Goal: Transaction & Acquisition: Purchase product/service

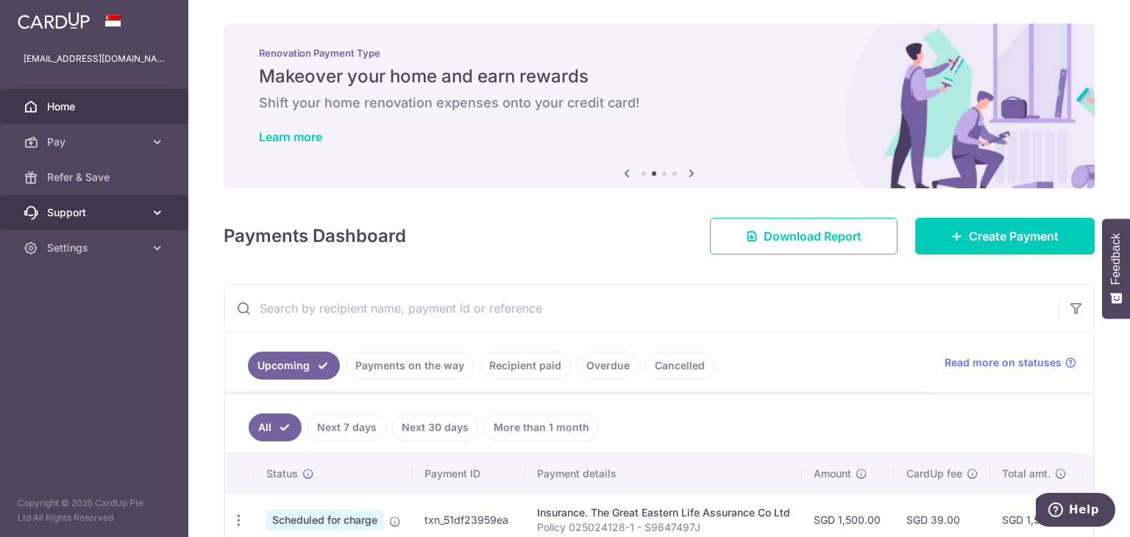
click at [121, 222] on link "Support" at bounding box center [94, 212] width 188 height 35
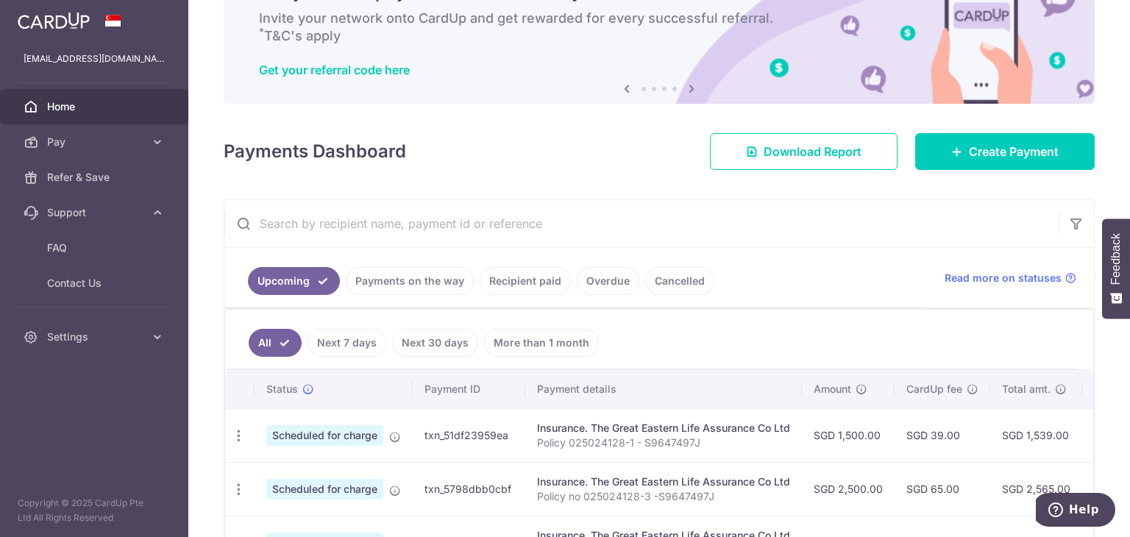
scroll to position [85, 0]
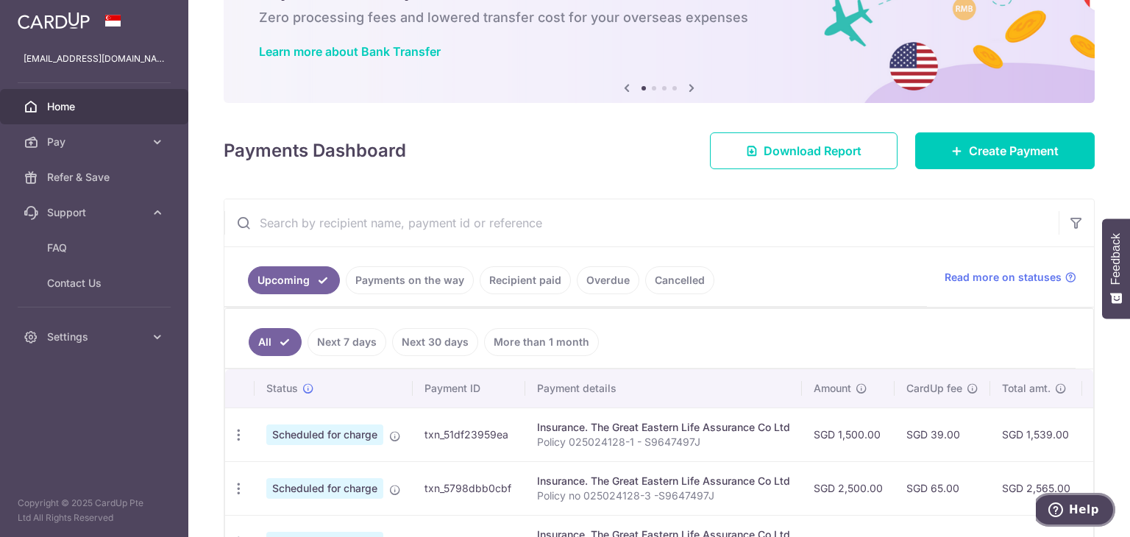
click at [1075, 511] on span "Help" at bounding box center [1084, 509] width 30 height 13
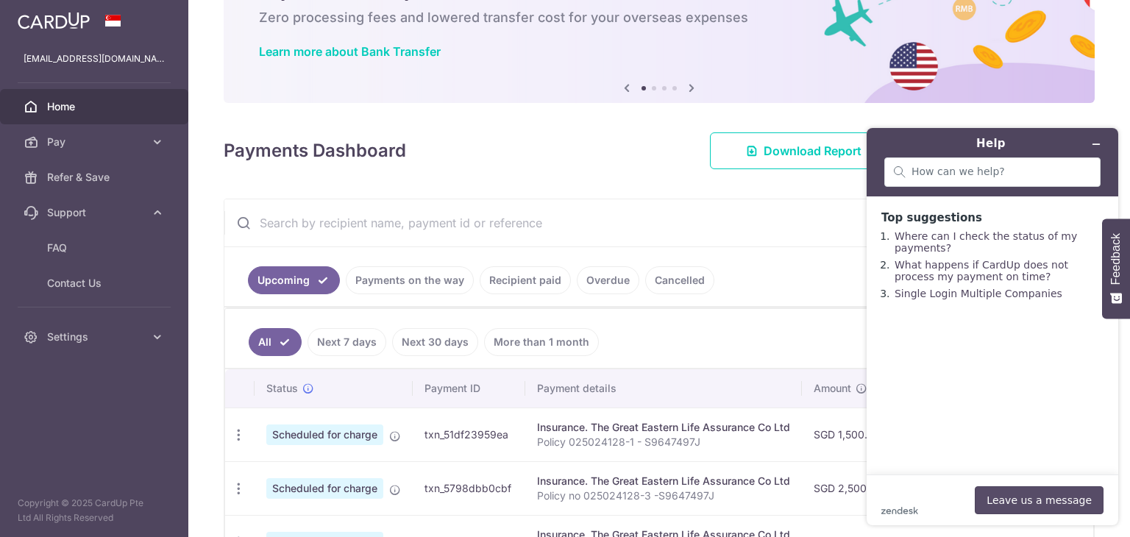
click at [1038, 495] on button "Leave us a message" at bounding box center [1039, 500] width 129 height 28
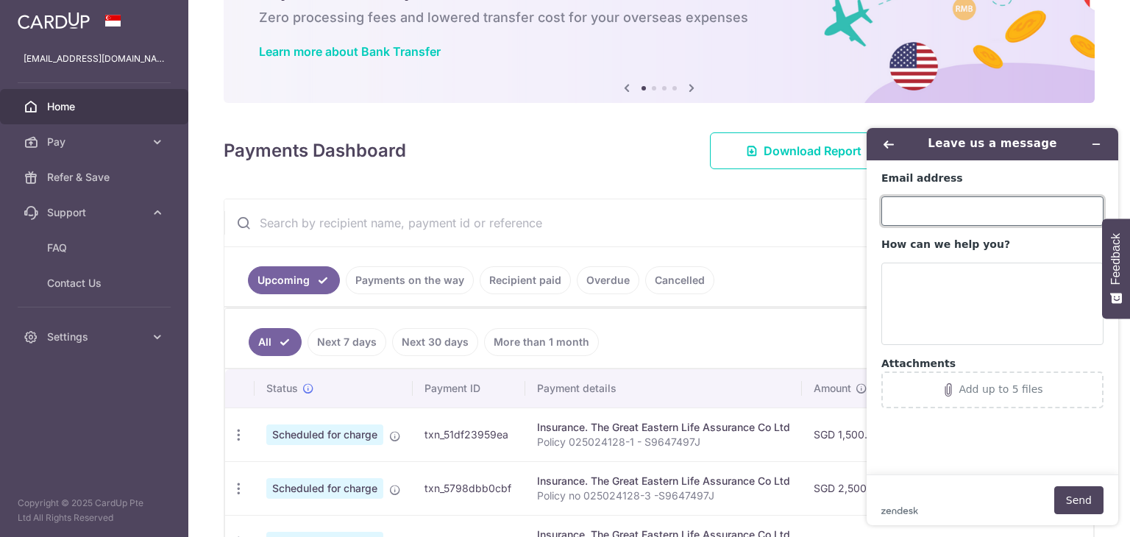
click at [967, 216] on input "Email address" at bounding box center [993, 211] width 222 height 29
type input "edwardlim95@hotmail.com"
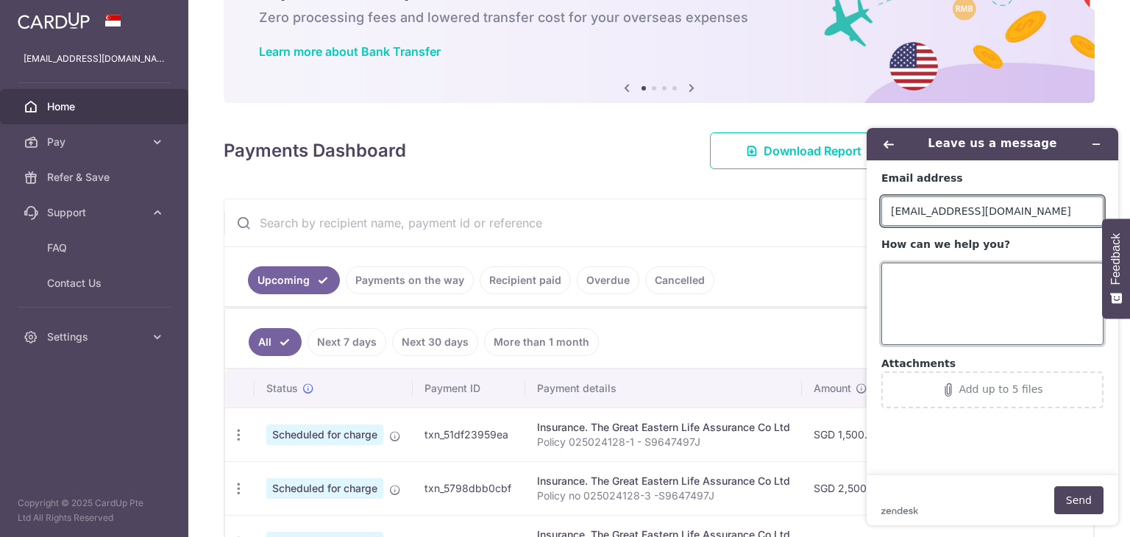
click at [927, 291] on textarea "How can we help you?" at bounding box center [993, 304] width 222 height 82
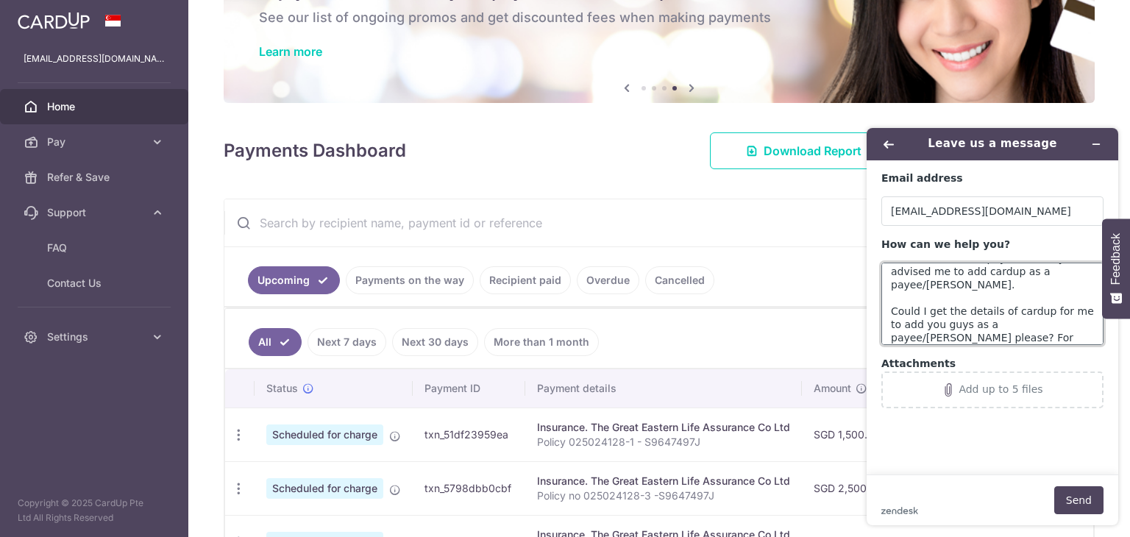
scroll to position [59, 0]
type textarea "Hello. My bank (UOB) keeps rejecting charges from Cardup for my Great Eastern i…"
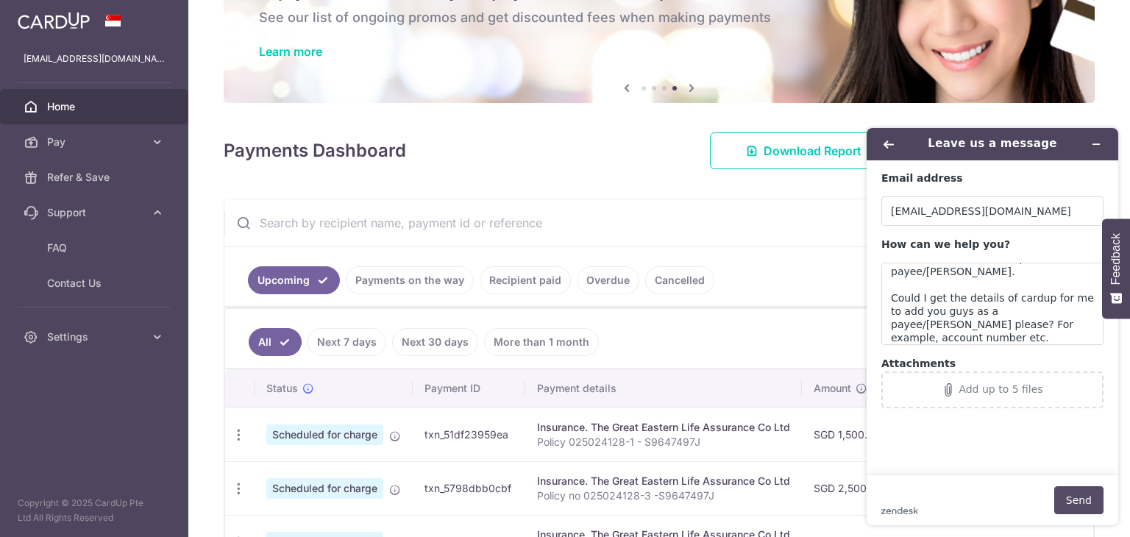
click at [1066, 489] on button "Send" at bounding box center [1079, 500] width 49 height 28
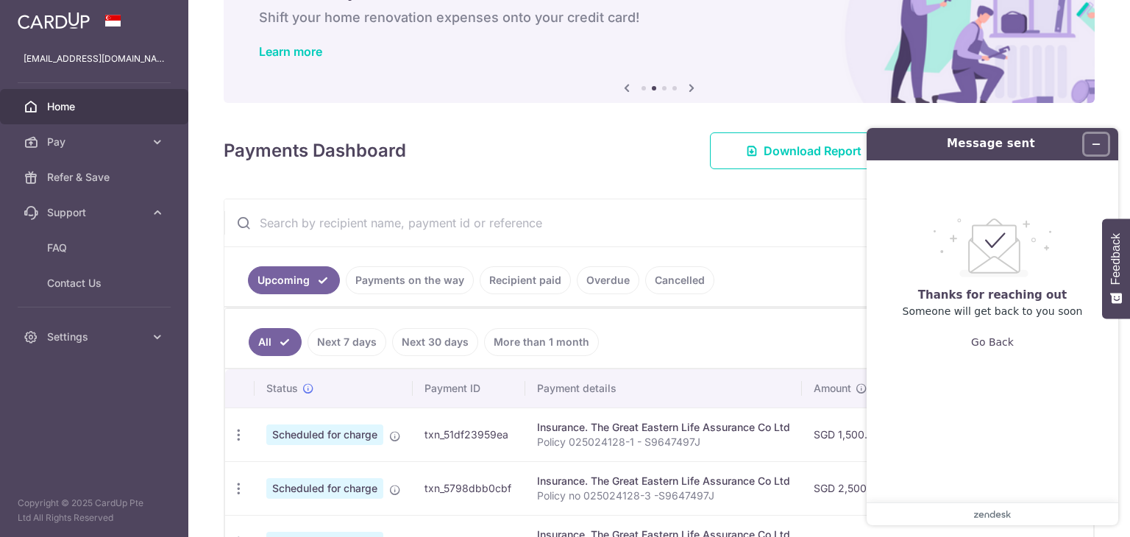
click at [1101, 146] on icon "Minimize widget" at bounding box center [1096, 144] width 10 height 10
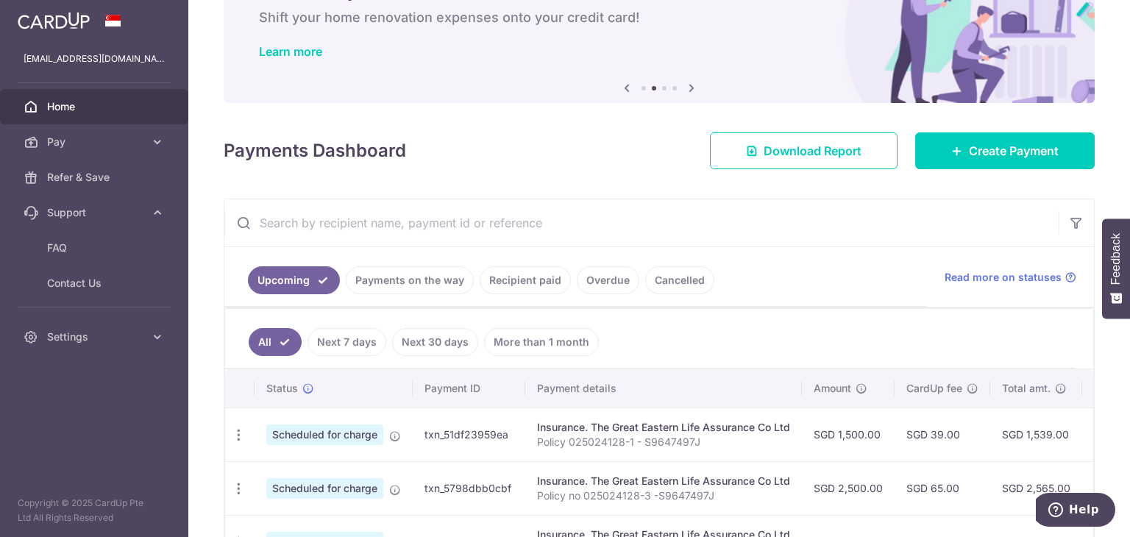
click at [659, 288] on link "Cancelled" at bounding box center [679, 280] width 69 height 28
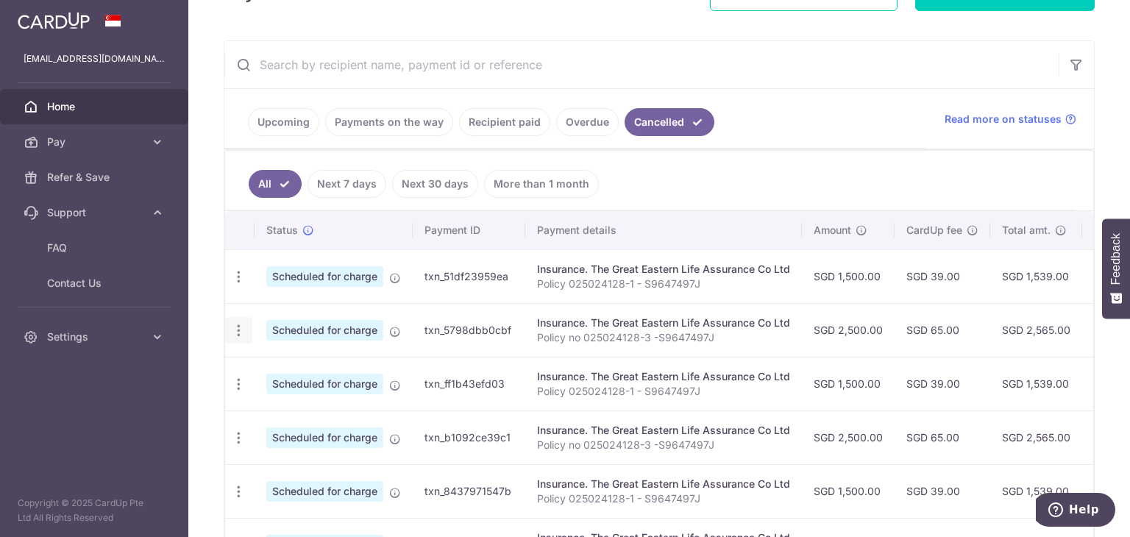
scroll to position [244, 0]
click at [348, 180] on link "Next 7 days" at bounding box center [347, 183] width 79 height 28
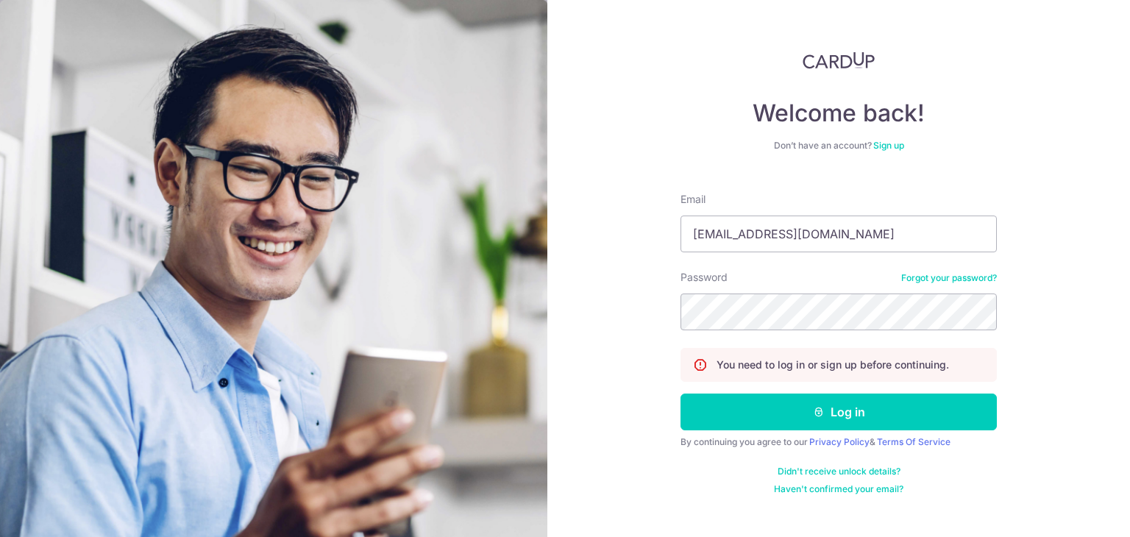
click at [832, 410] on button "Log in" at bounding box center [839, 412] width 316 height 37
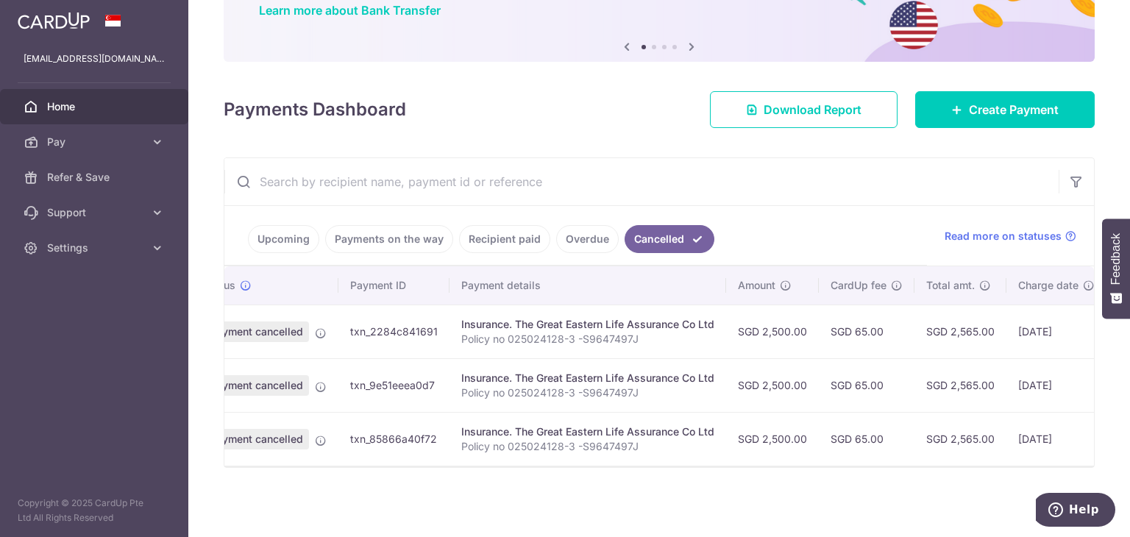
scroll to position [0, 26]
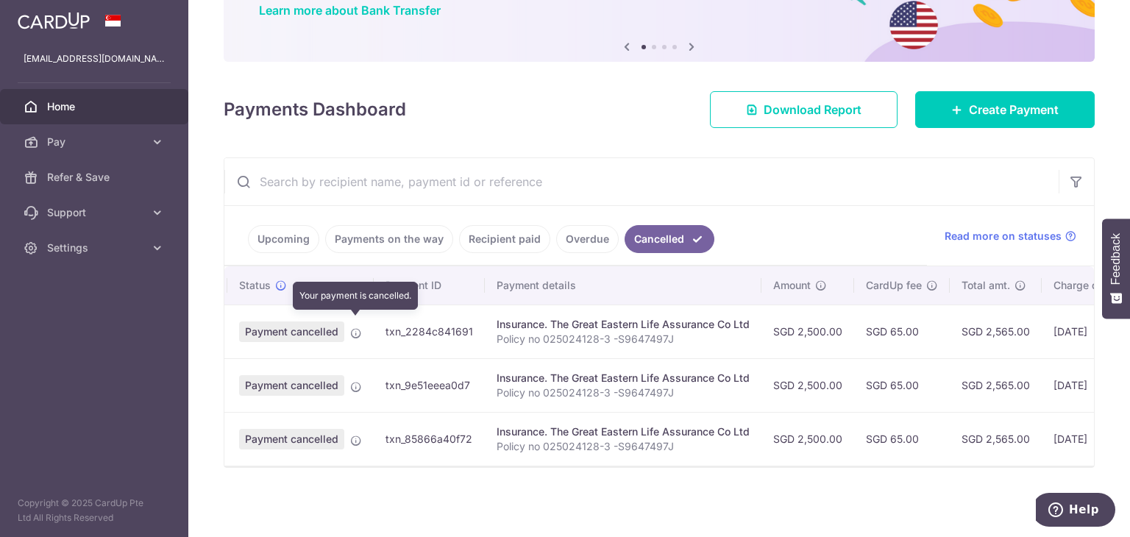
click at [357, 328] on icon at bounding box center [356, 334] width 12 height 12
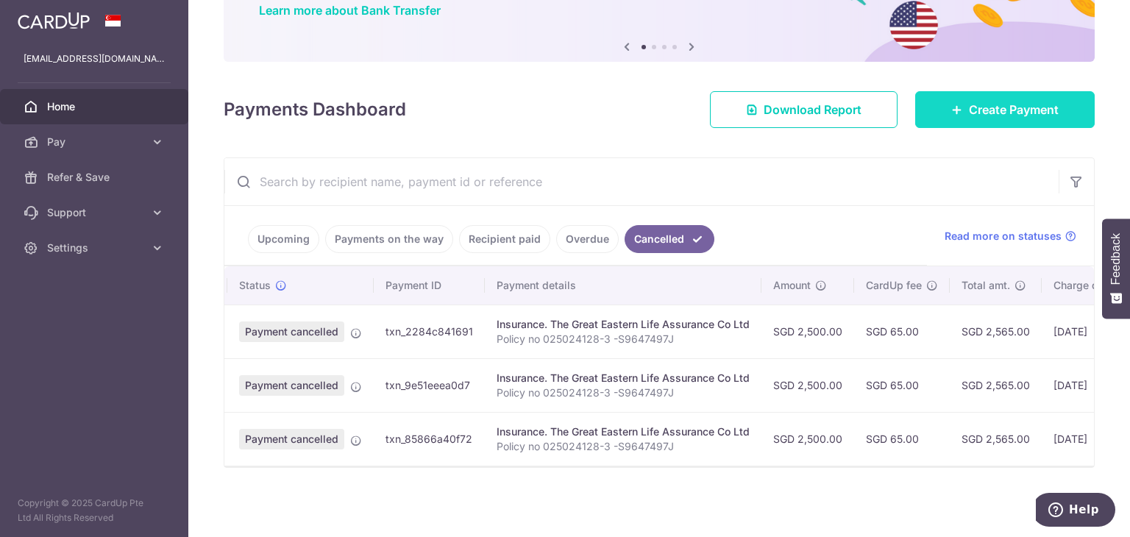
click at [985, 102] on span "Create Payment" at bounding box center [1014, 110] width 90 height 18
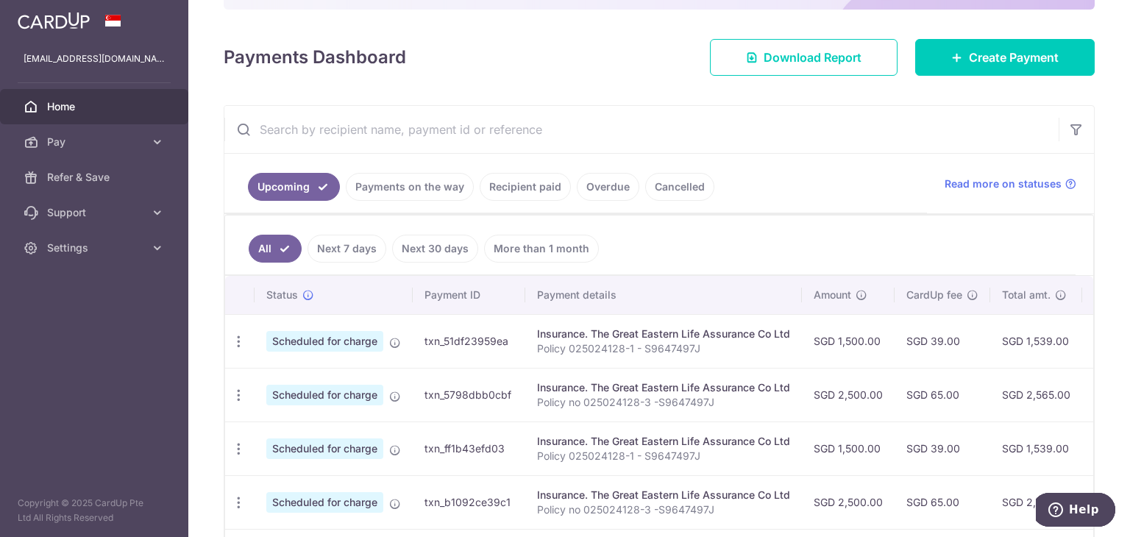
scroll to position [252, 0]
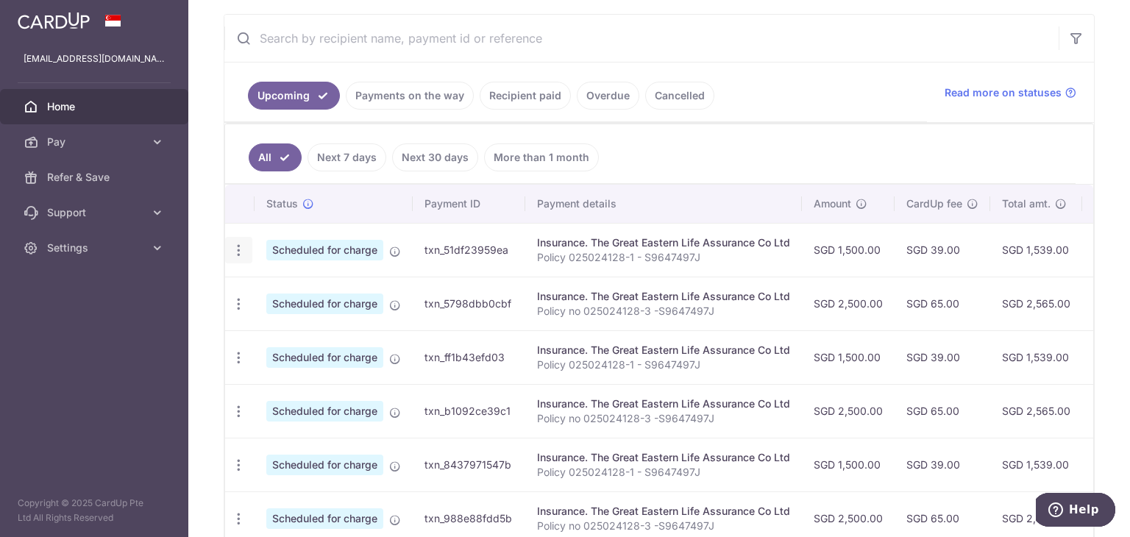
click at [236, 244] on icon "button" at bounding box center [238, 250] width 15 height 15
click at [456, 230] on td "txn_51df23959ea" at bounding box center [469, 250] width 113 height 54
drag, startPoint x: 530, startPoint y: 308, endPoint x: 722, endPoint y: 305, distance: 192.1
click at [722, 305] on td "Insurance. The Great Eastern Life Assurance Co Ltd Policy no 025024128-3 -S9647…" at bounding box center [663, 304] width 277 height 54
copy p "Policy no 025024128-3 -S9647497J"
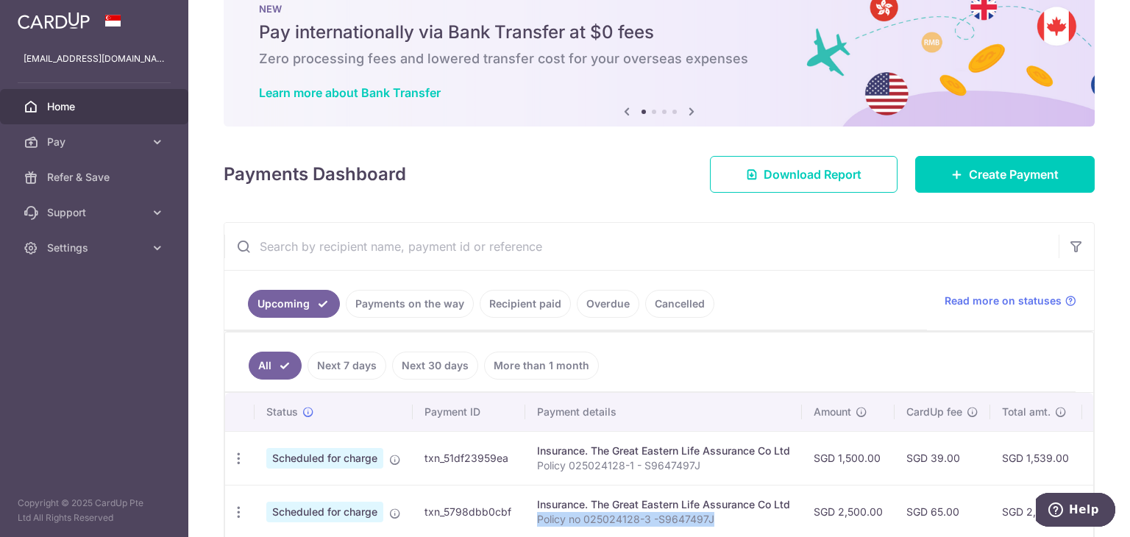
scroll to position [44, 0]
click at [982, 168] on span "Create Payment" at bounding box center [1014, 175] width 90 height 18
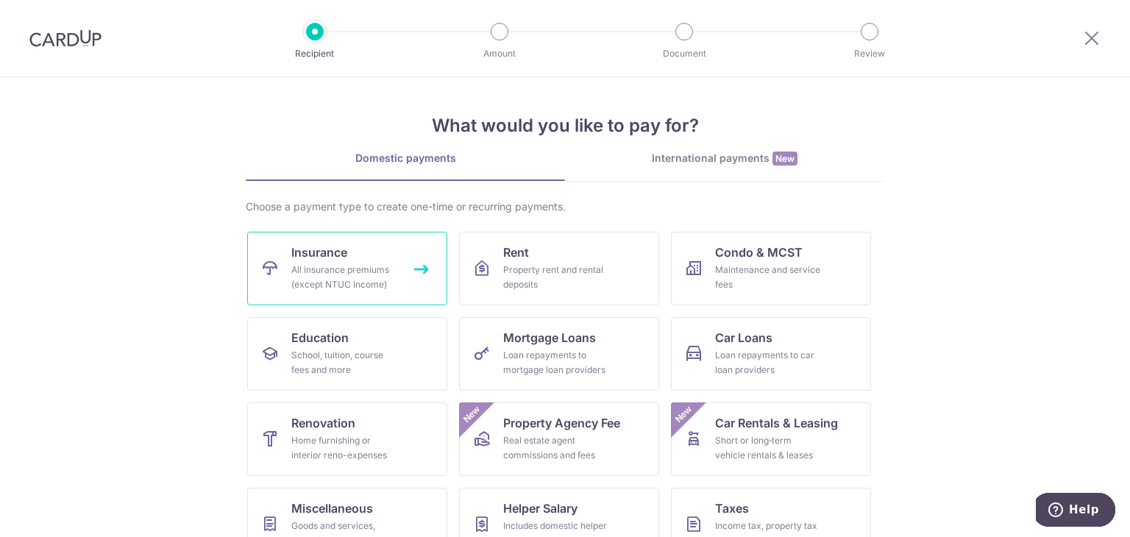
click at [421, 280] on link "Insurance All insurance premiums (except NTUC Income)" at bounding box center [347, 269] width 200 height 74
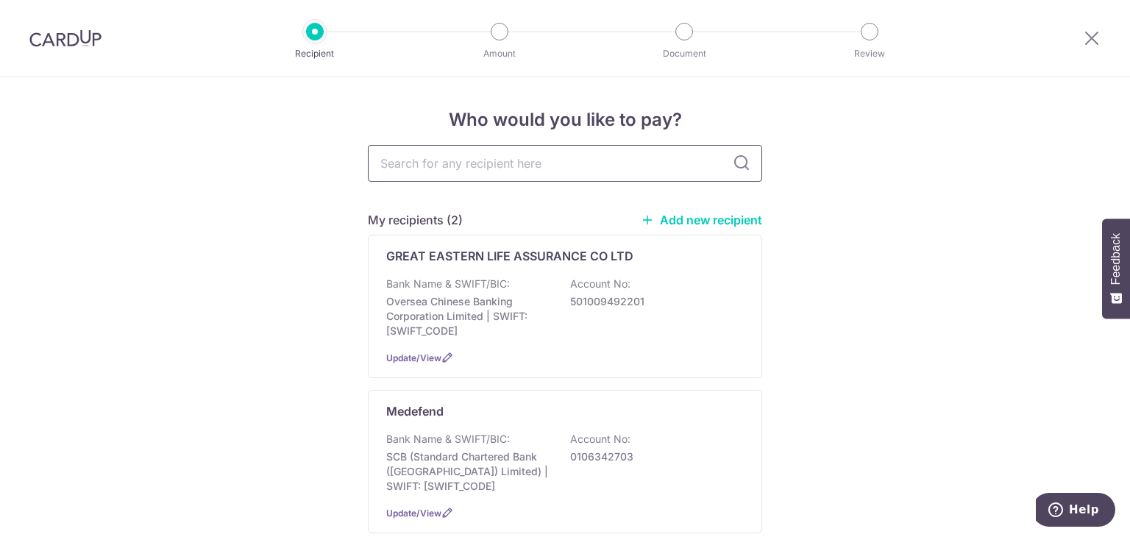
click at [539, 157] on input "text" at bounding box center [565, 163] width 394 height 37
type input "great"
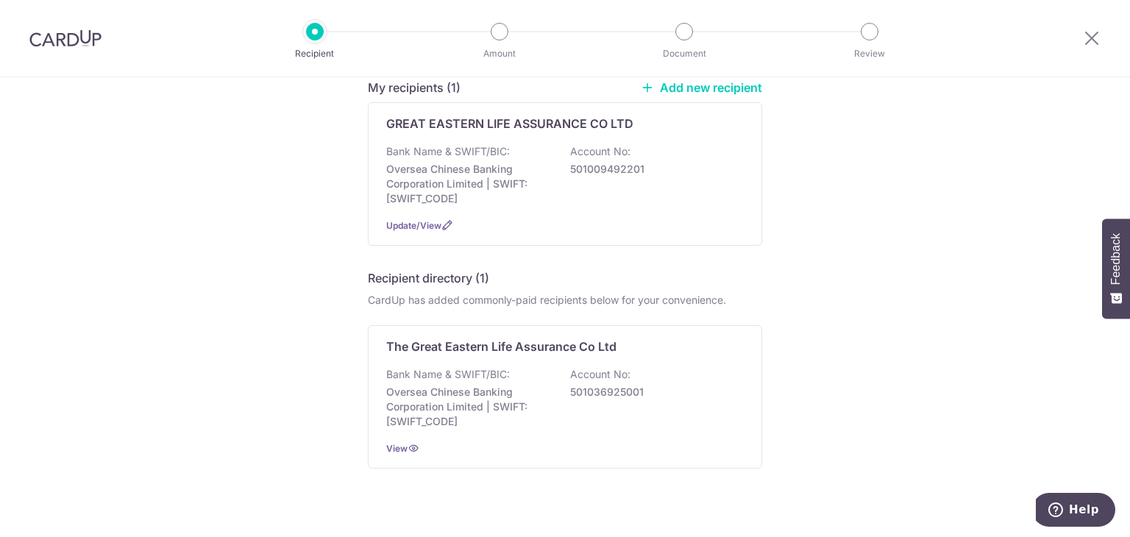
scroll to position [134, 0]
click at [527, 400] on p "Oversea Chinese Banking Corporation Limited | SWIFT: OCBCSGSGXXX" at bounding box center [468, 405] width 165 height 44
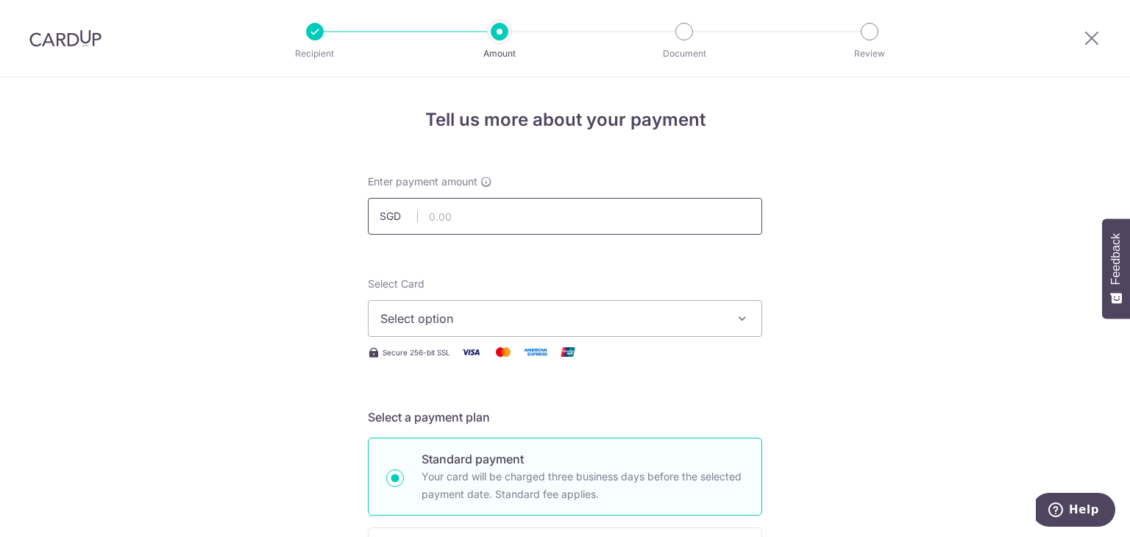
click at [483, 216] on input "text" at bounding box center [565, 216] width 394 height 37
type input "2,500.00"
click at [486, 325] on span "Select option" at bounding box center [551, 319] width 343 height 18
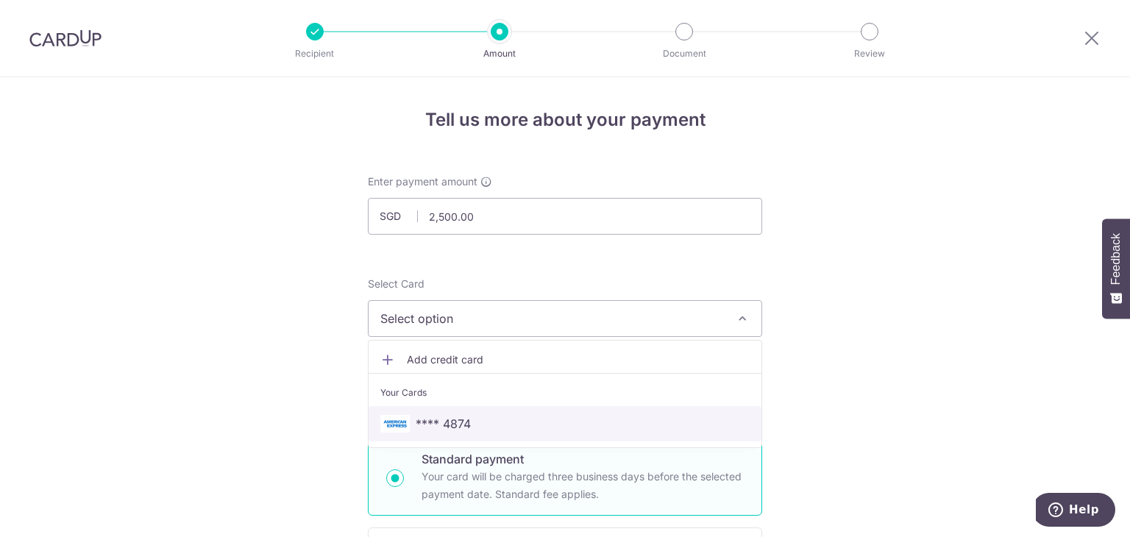
click at [495, 416] on span "**** 4874" at bounding box center [564, 424] width 369 height 18
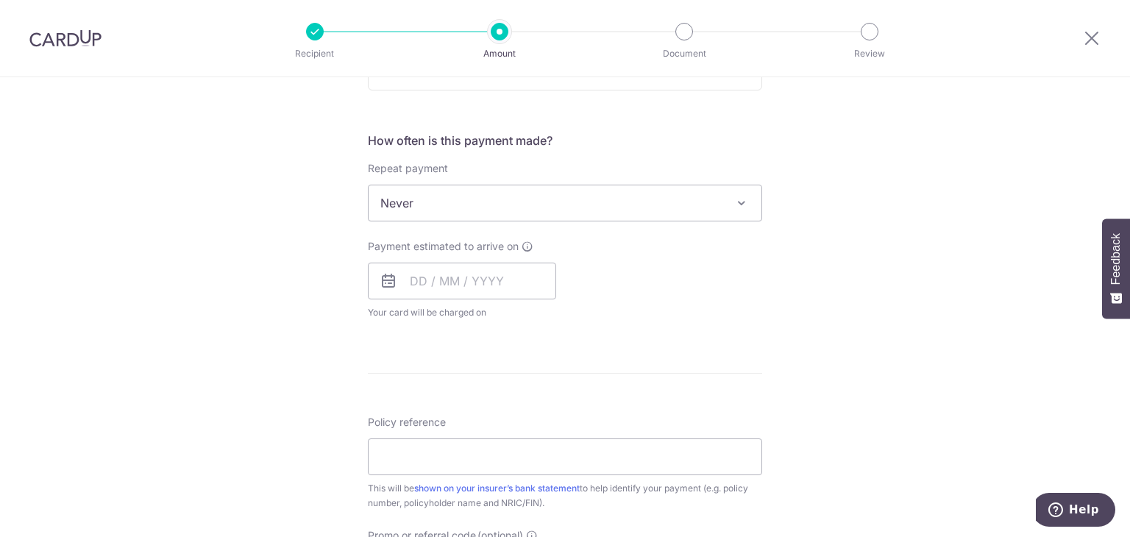
scroll to position [521, 0]
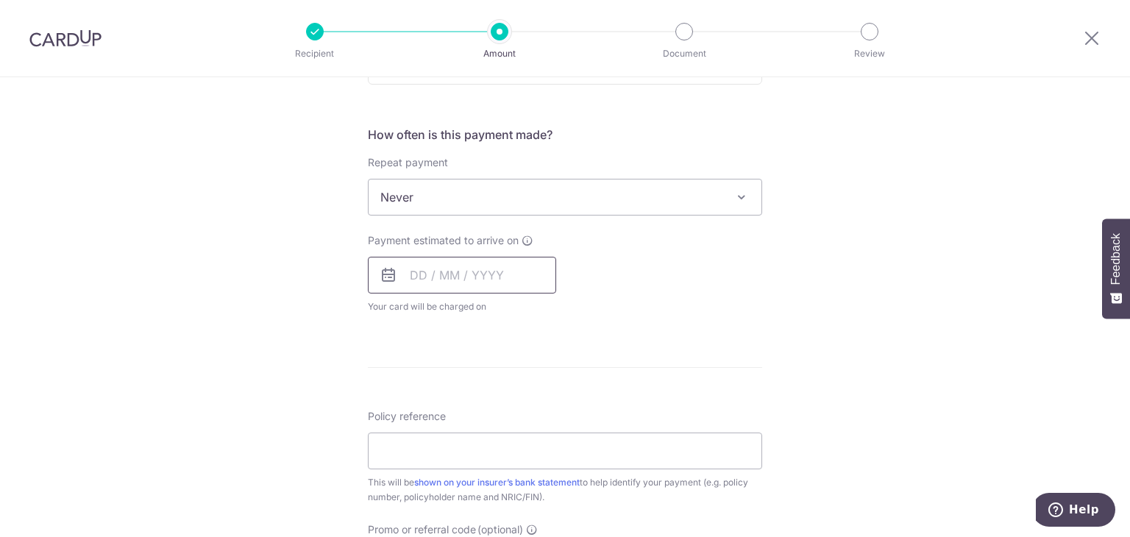
click at [464, 274] on input "text" at bounding box center [462, 275] width 188 height 37
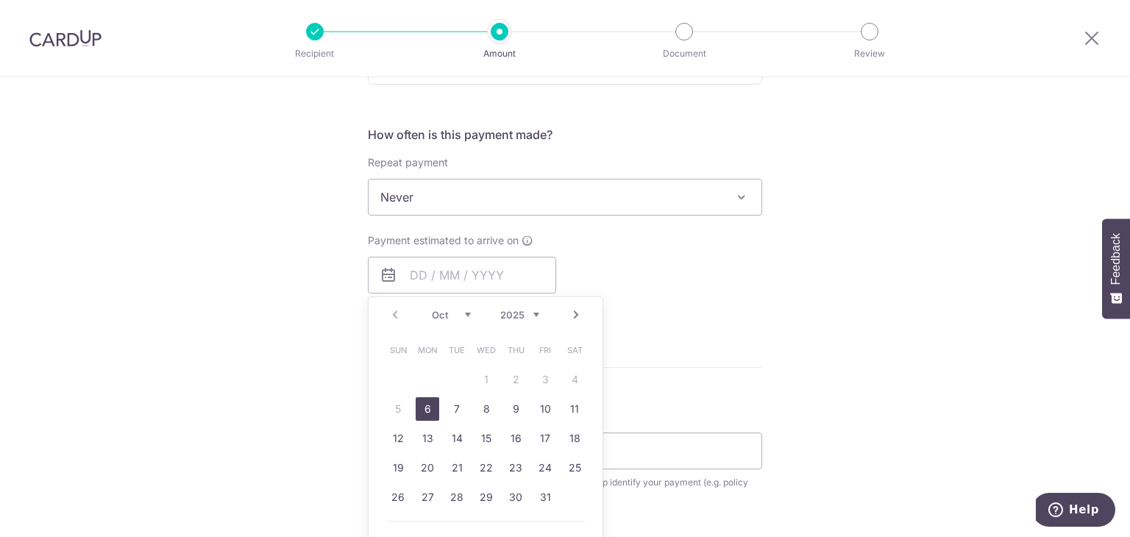
click at [423, 408] on link "6" at bounding box center [428, 409] width 24 height 24
type input "[DATE]"
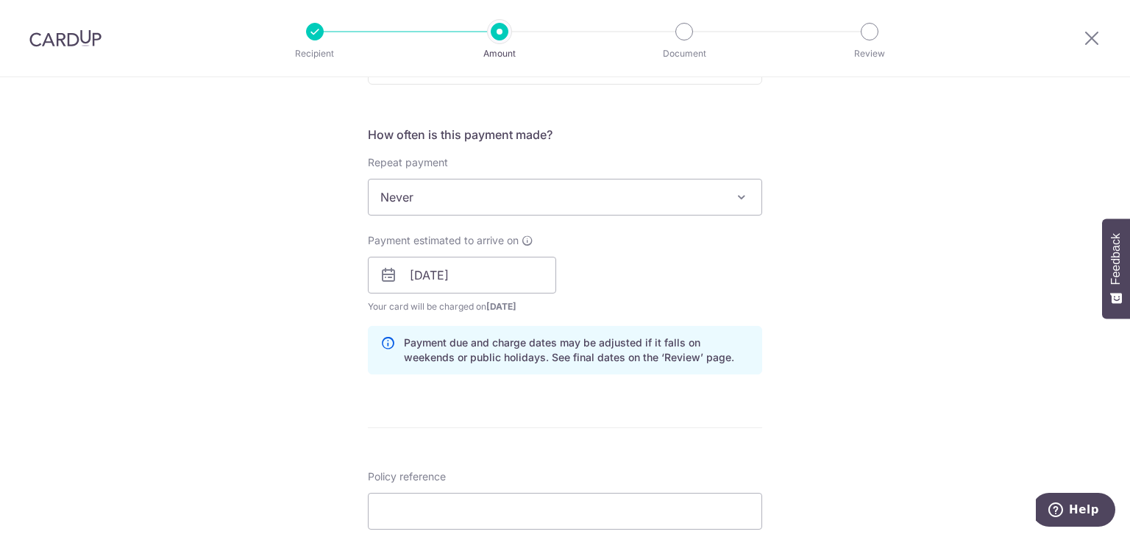
scroll to position [695, 0]
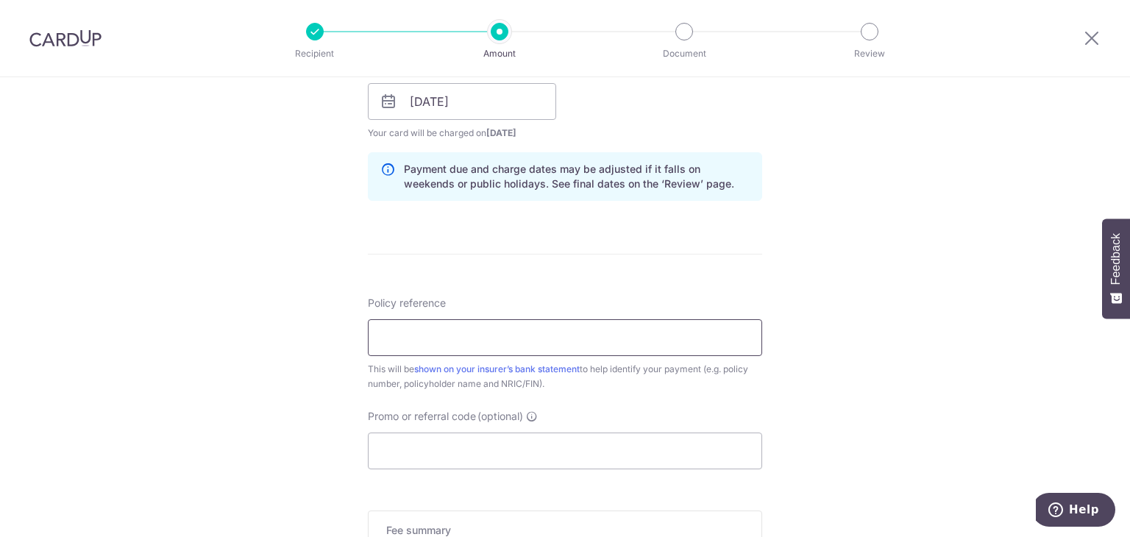
click at [492, 326] on input "Policy reference" at bounding box center [565, 337] width 394 height 37
paste input "Policy no 025024128-3 -S9647497J"
type input "Policy no 025024128-3 -S9647497J"
click at [208, 383] on div "Tell us more about your payment Enter payment amount SGD 2,500.00 2500.00 Selec…" at bounding box center [565, 79] width 1130 height 1392
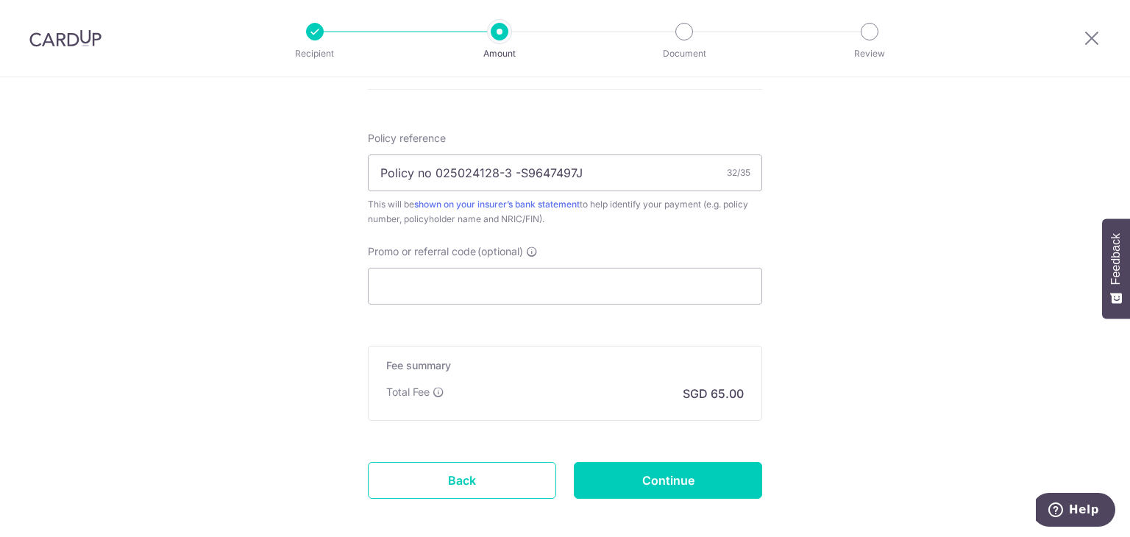
scroll to position [930, 0]
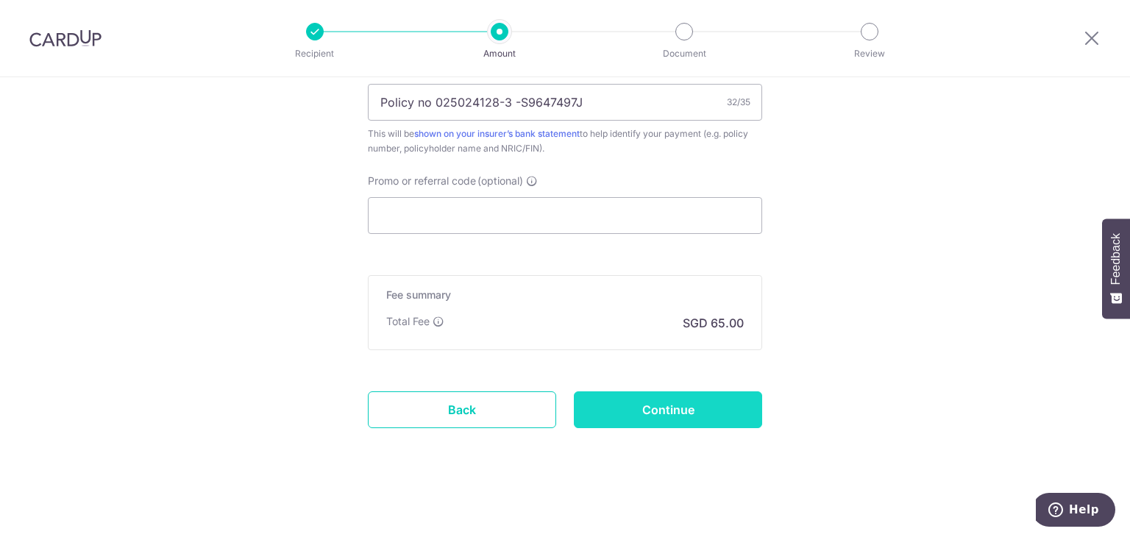
click at [621, 417] on input "Continue" at bounding box center [668, 410] width 188 height 37
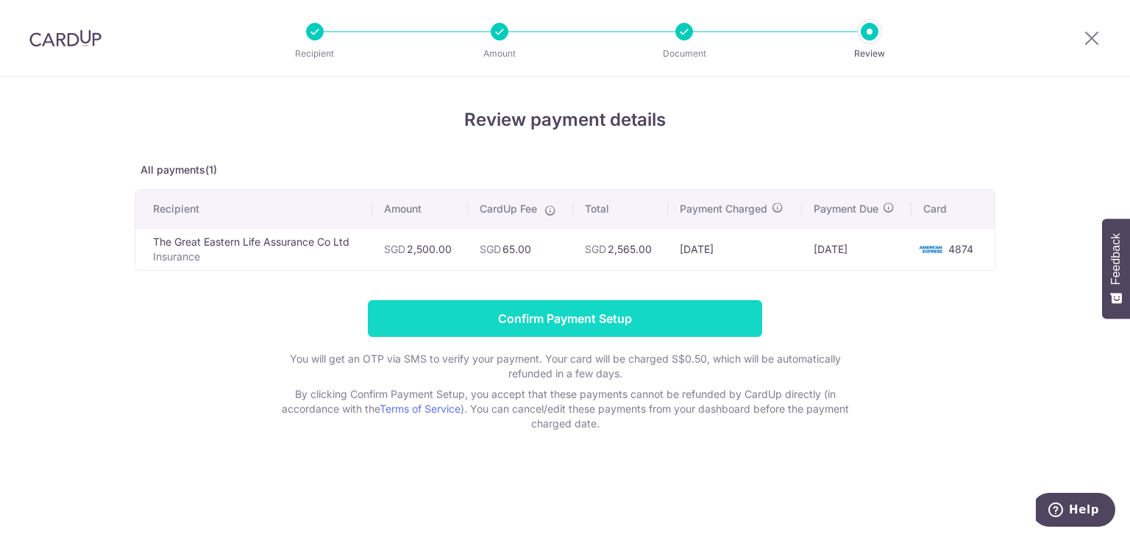
click at [580, 310] on input "Confirm Payment Setup" at bounding box center [565, 318] width 394 height 37
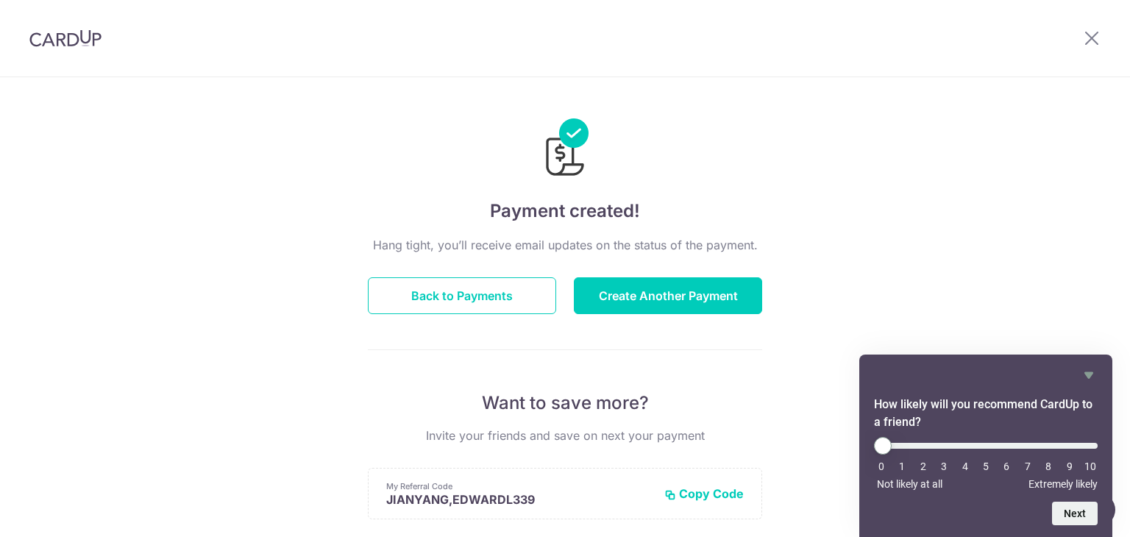
click at [963, 149] on div "Payment created! Hang tight, you’ll receive email updates on the status of the …" at bounding box center [565, 470] width 1130 height 786
click at [821, 118] on div "Payment created! Hang tight, you’ll receive email updates on the status of the …" at bounding box center [565, 470] width 1130 height 786
